Goal: Task Accomplishment & Management: Manage account settings

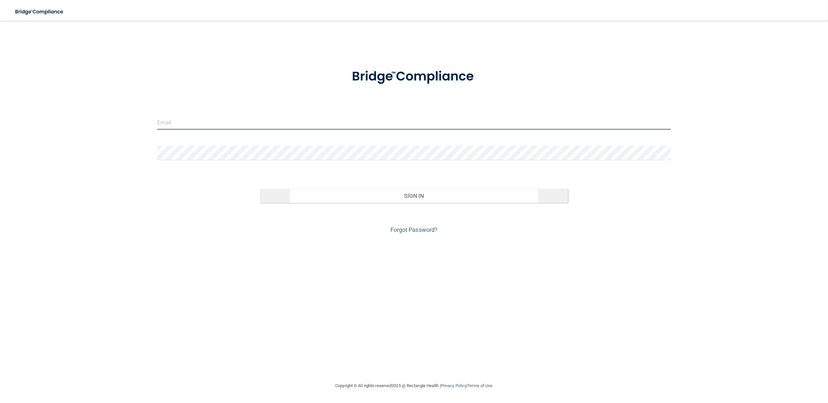
type input "[EMAIL_ADDRESS][DOMAIN_NAME]"
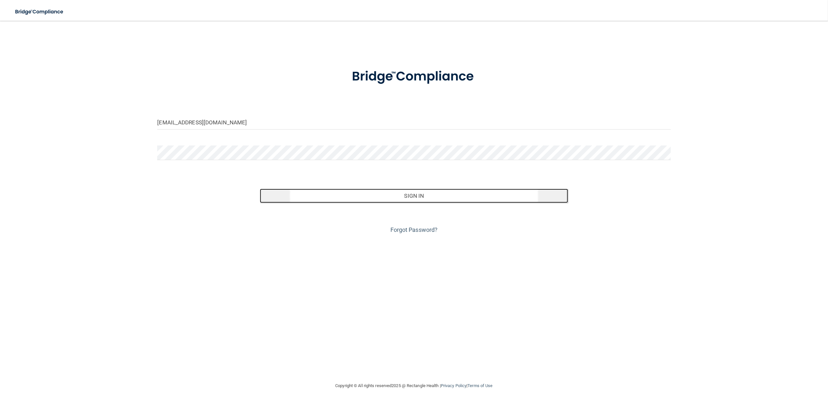
click at [443, 202] on button "Sign In" at bounding box center [414, 196] width 308 height 14
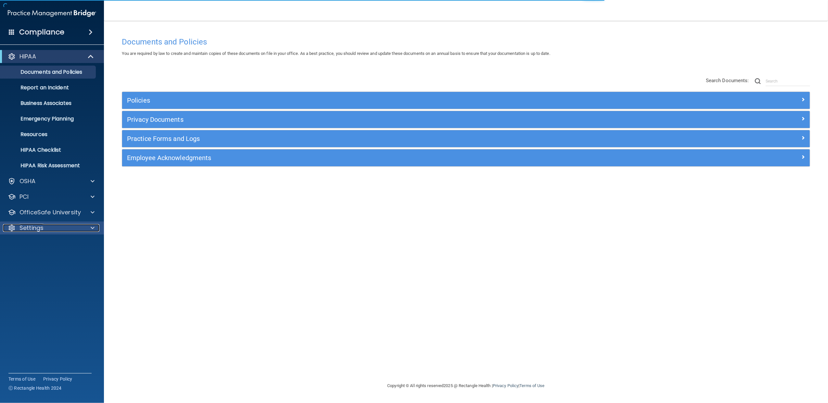
click at [81, 230] on div "Settings" at bounding box center [43, 228] width 81 height 8
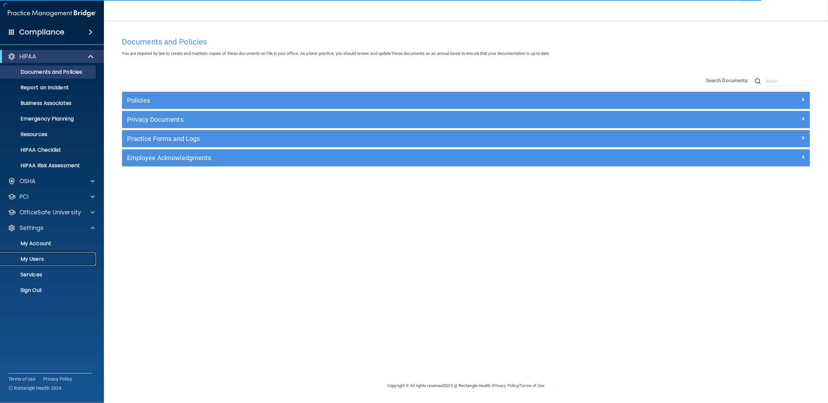
click at [47, 259] on p "My Users" at bounding box center [48, 259] width 89 height 6
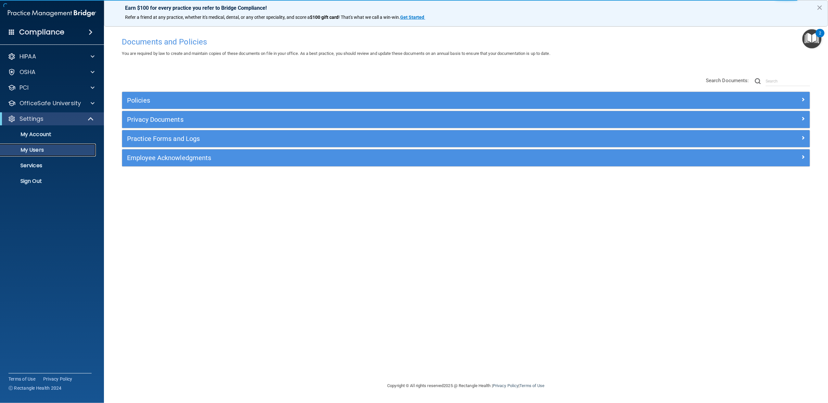
select select "20"
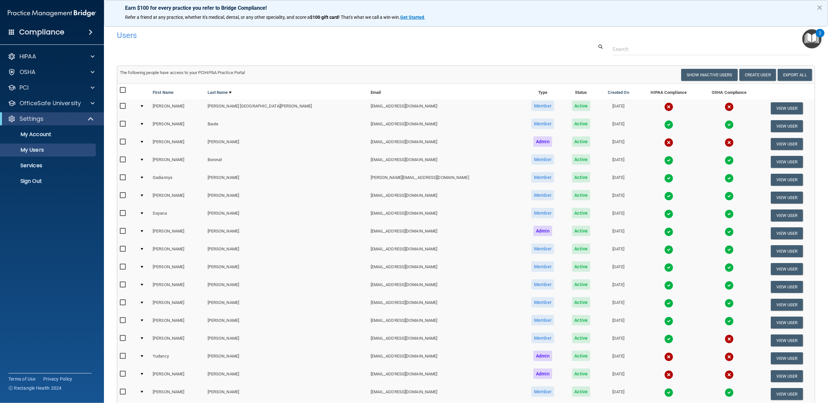
click at [148, 303] on td at bounding box center [143, 305] width 13 height 18
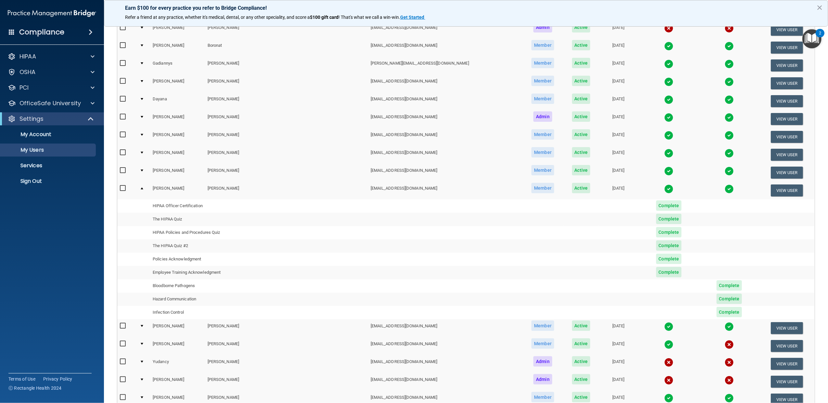
scroll to position [116, 0]
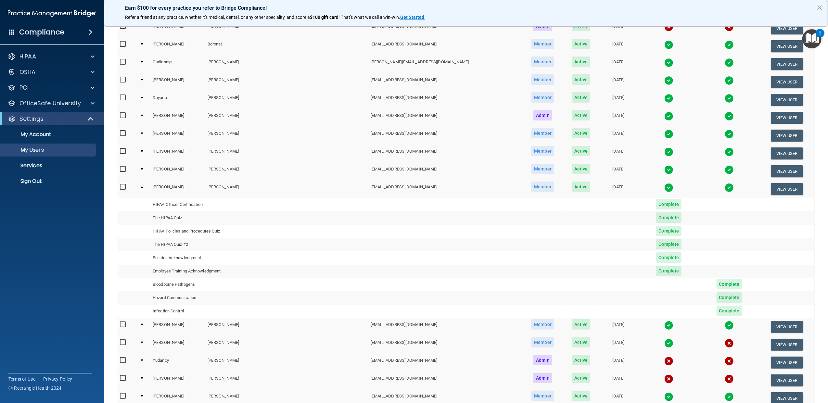
drag, startPoint x: 147, startPoint y: 186, endPoint x: 200, endPoint y: 187, distance: 52.6
click at [143, 186] on div at bounding box center [142, 187] width 3 height 2
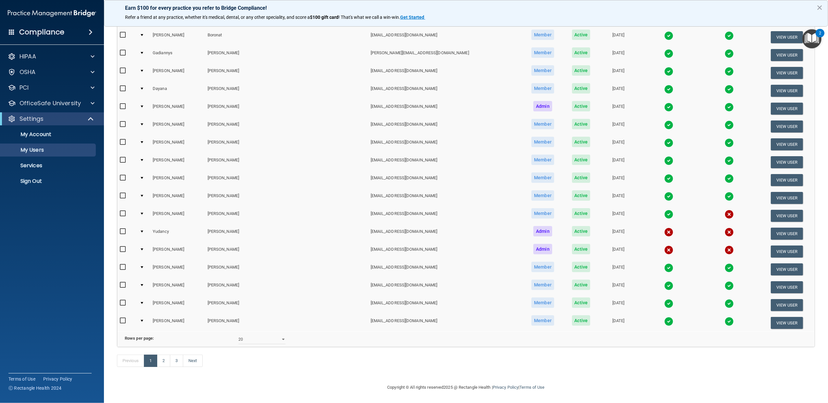
scroll to position [136, 0]
click at [167, 363] on link "2" at bounding box center [163, 361] width 13 height 12
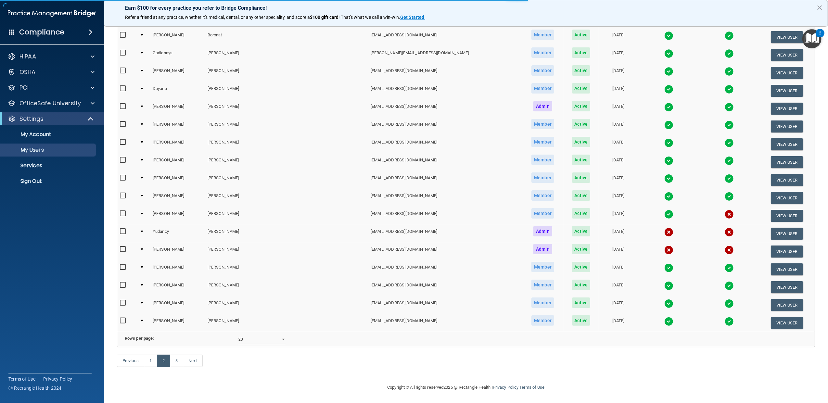
select select "20"
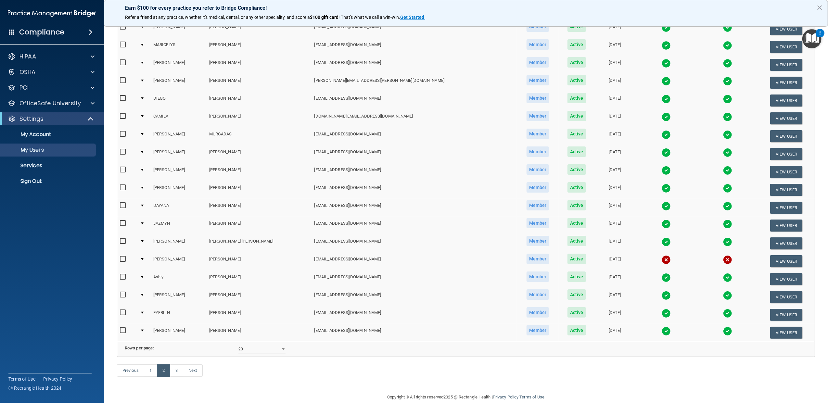
scroll to position [116, 0]
click at [143, 257] on div at bounding box center [142, 258] width 3 height 2
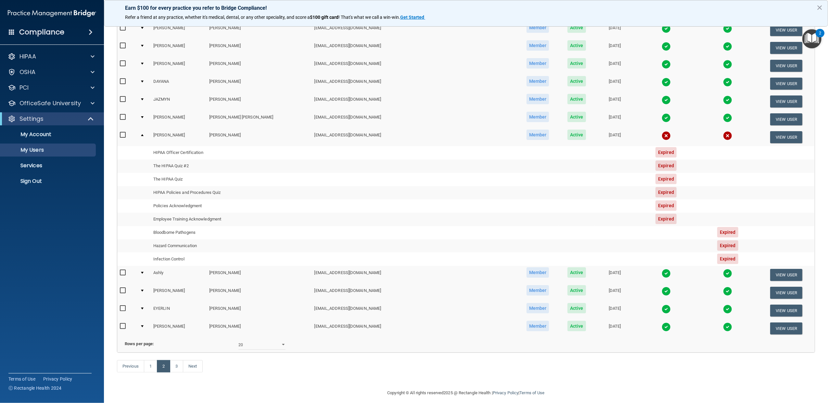
scroll to position [257, 0]
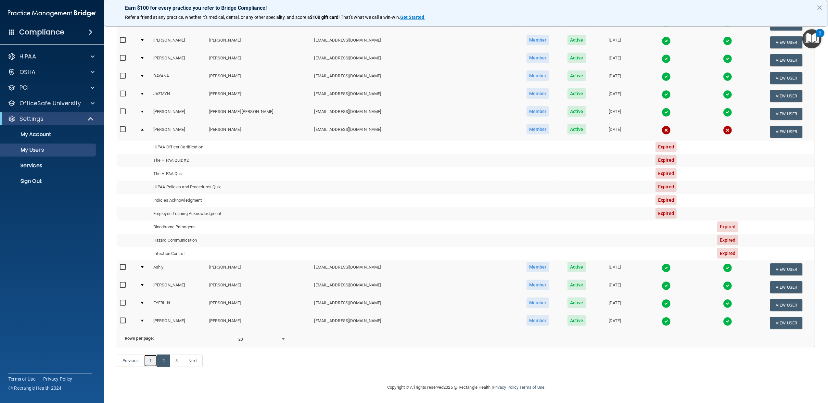
click at [152, 358] on link "1" at bounding box center [150, 361] width 13 height 12
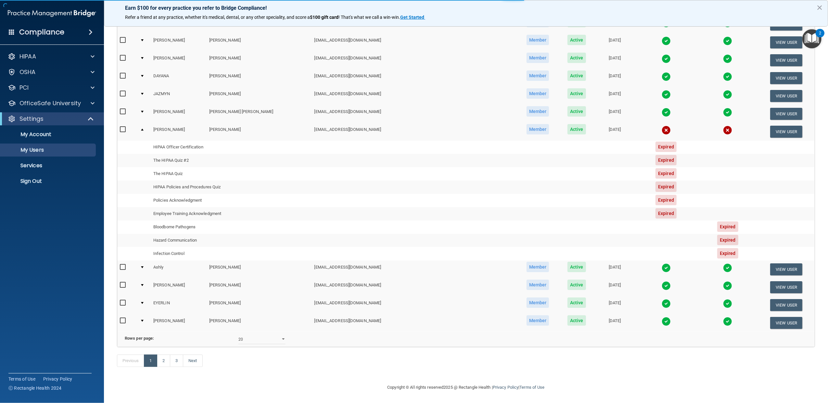
select select "20"
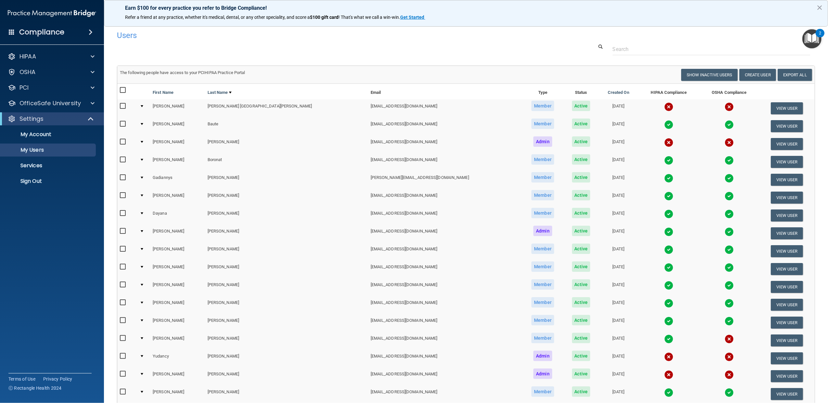
click at [143, 106] on div at bounding box center [142, 106] width 3 height 2
